Goal: Navigation & Orientation: Find specific page/section

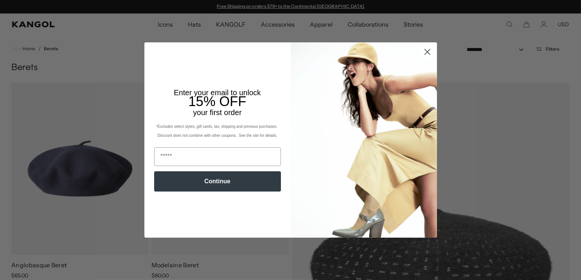
click at [424, 52] on icon "Close dialog" at bounding box center [426, 51] width 5 height 5
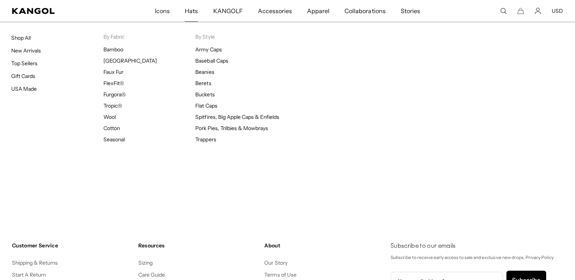
scroll to position [0, 154]
click at [191, 12] on span "Hats" at bounding box center [191, 11] width 13 height 22
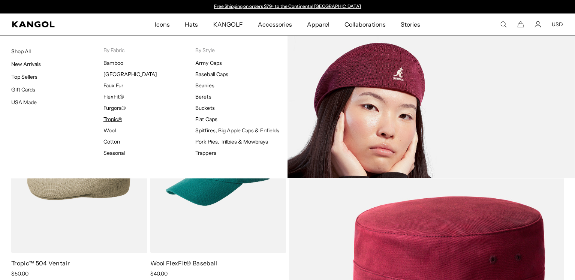
click at [110, 118] on link "Tropic®" at bounding box center [112, 119] width 19 height 7
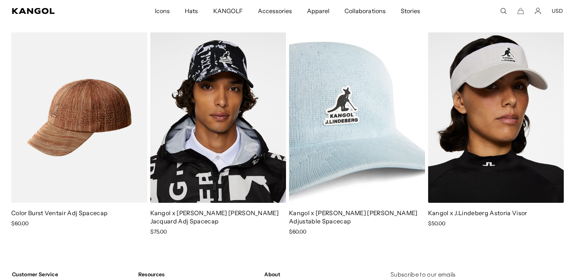
scroll to position [1425, 0]
